Goal: Find specific page/section

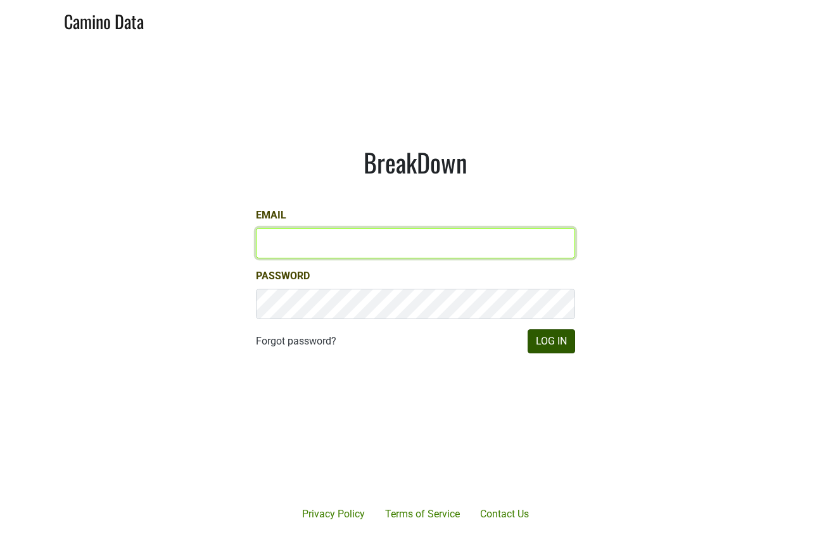
type input "matt@poggiocosta.com"
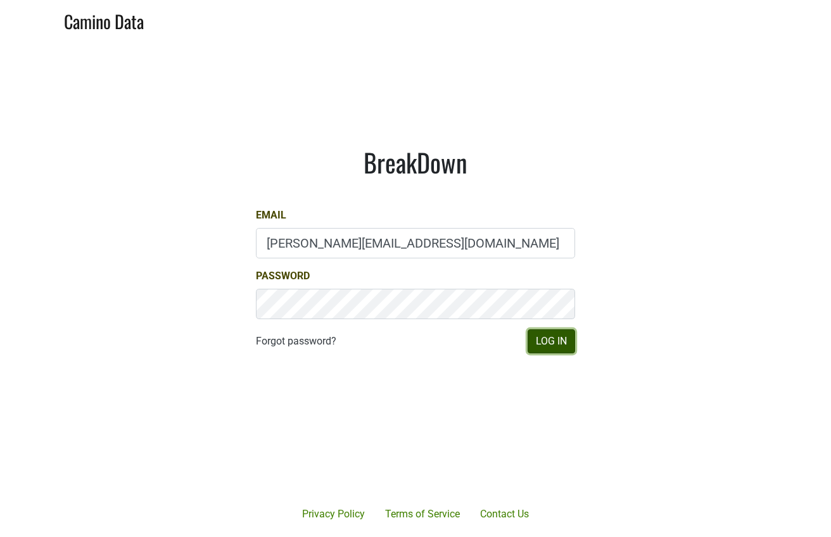
click at [558, 333] on button "Log In" at bounding box center [550, 341] width 47 height 24
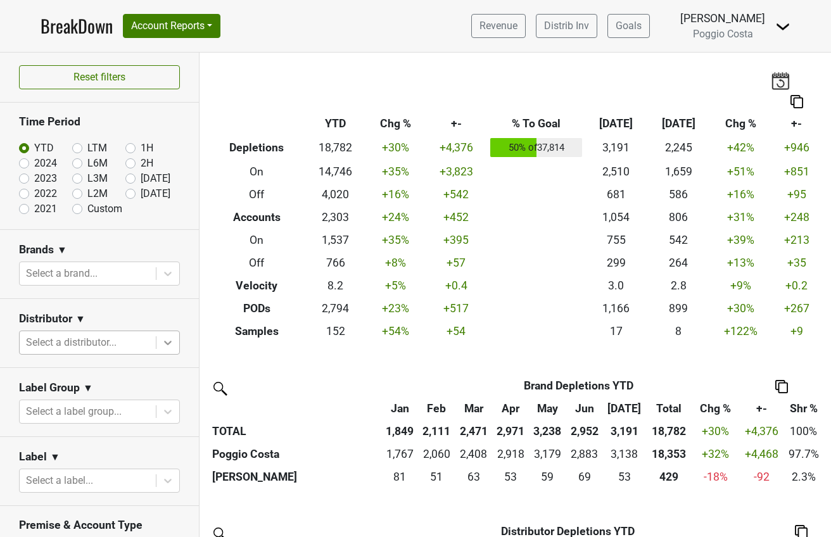
click at [165, 338] on icon at bounding box center [167, 342] width 13 height 13
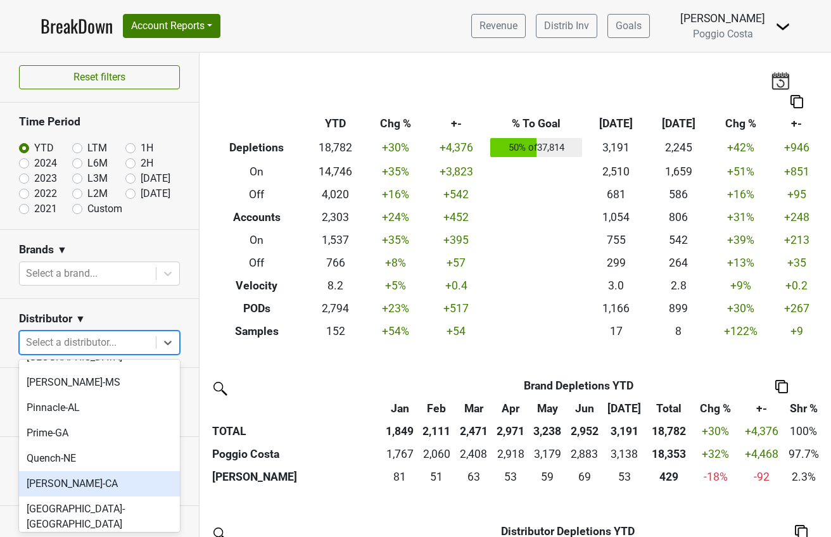
scroll to position [693, 0]
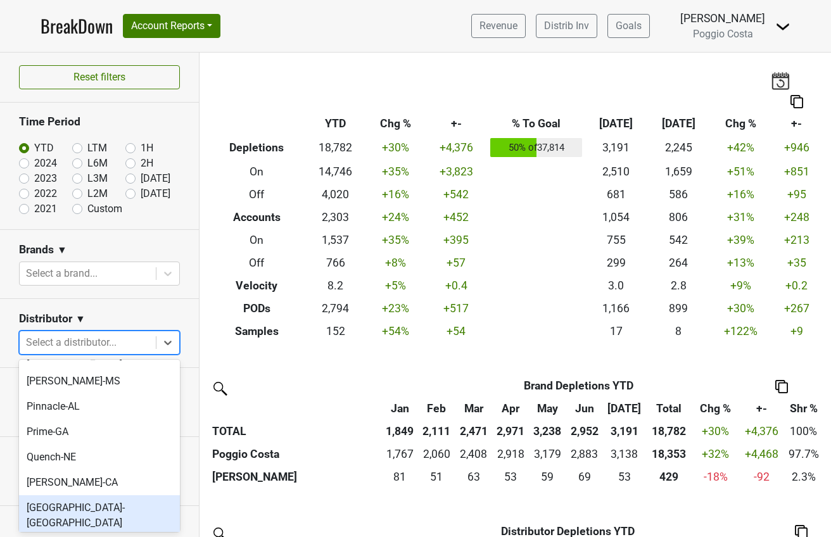
click at [110, 495] on div "[GEOGRAPHIC_DATA]-[GEOGRAPHIC_DATA]" at bounding box center [99, 515] width 161 height 41
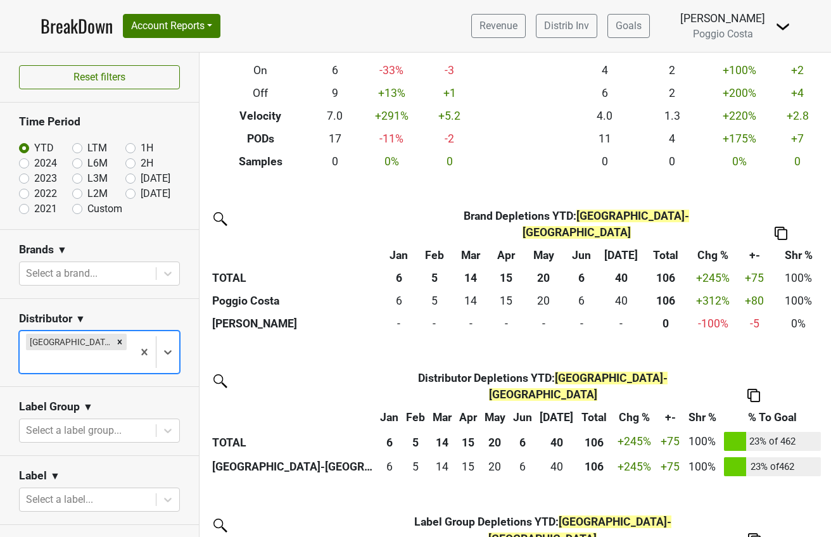
scroll to position [172, 0]
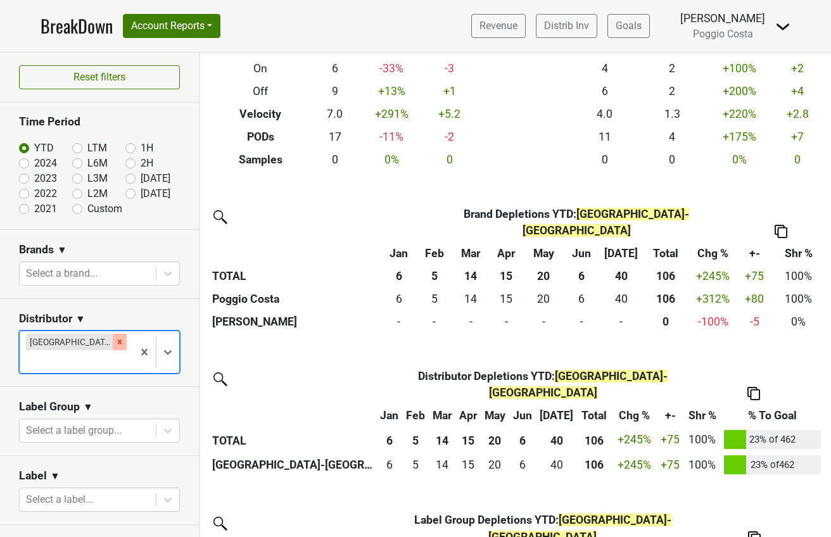
click at [118, 341] on icon "Remove River City-KY" at bounding box center [120, 341] width 4 height 4
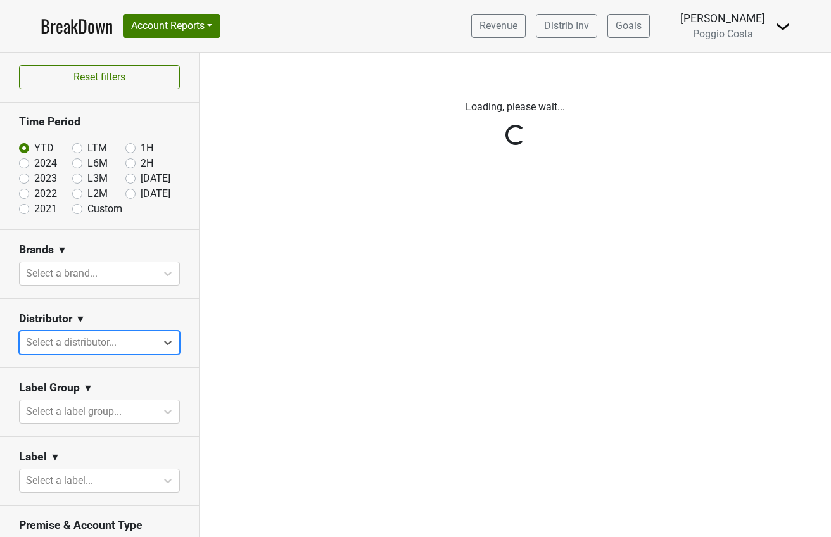
click at [167, 344] on div "Reset filters Time Period YTD LTM 1H 2024 L6M 2H 2023 L3M [DATE] '25 2022 L2M A…" at bounding box center [99, 295] width 199 height 484
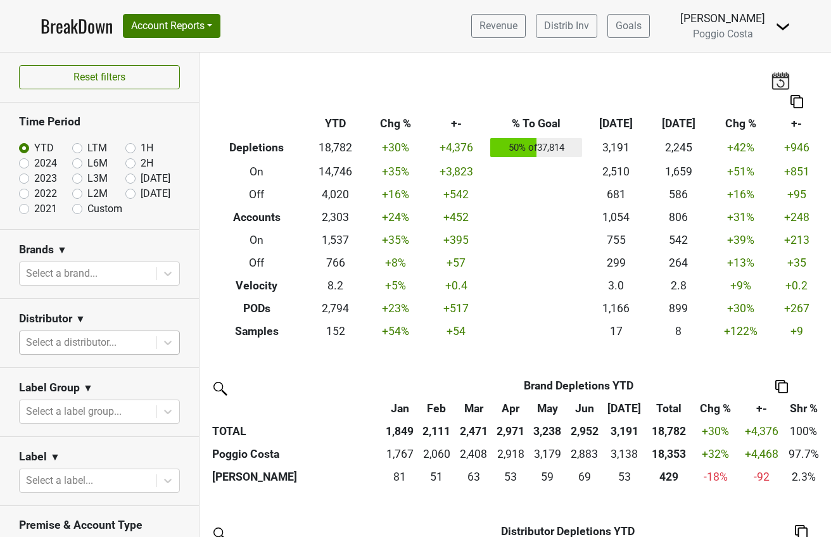
click at [139, 343] on div at bounding box center [87, 343] width 123 height 18
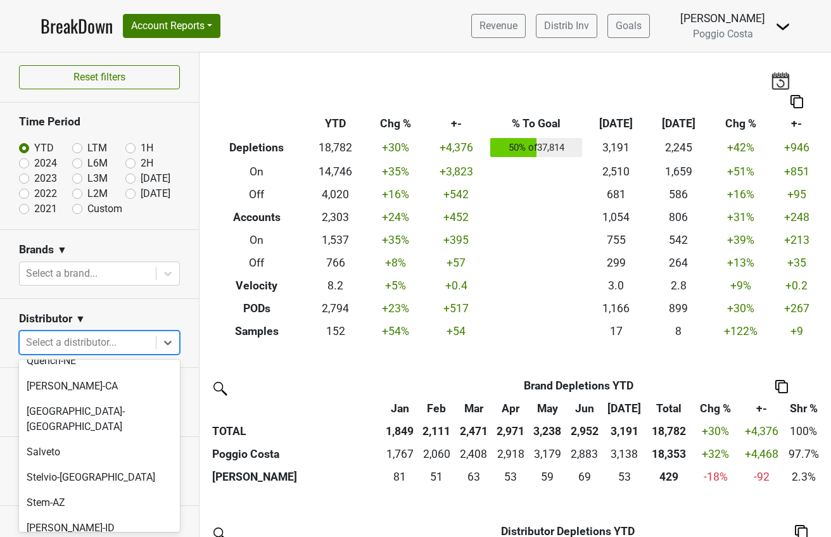
scroll to position [771, 0]
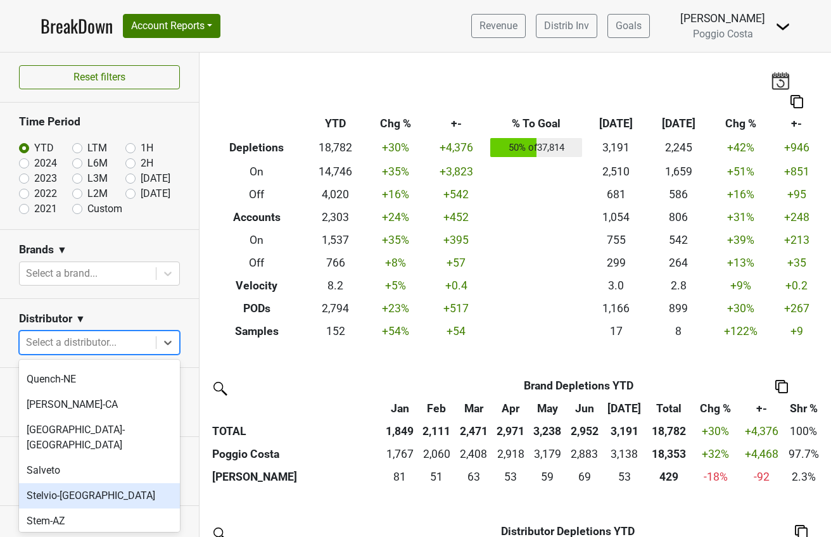
click at [77, 483] on div "Stelvio-[GEOGRAPHIC_DATA]" at bounding box center [99, 495] width 161 height 25
